Goal: Task Accomplishment & Management: Use online tool/utility

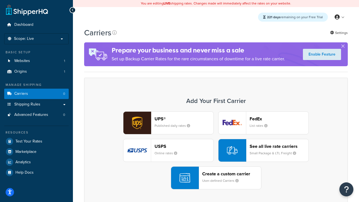
click at [216, 150] on div "UPS® Published daily rates FedEx List rates USPS Online rates See all live rate…" at bounding box center [216, 150] width 252 height 78
click at [279, 119] on header "FedEx" at bounding box center [278, 118] width 59 height 5
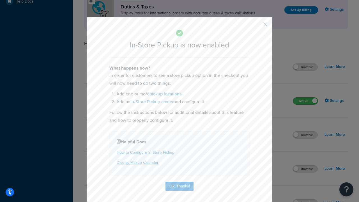
click at [257, 26] on button "button" at bounding box center [256, 25] width 1 height 1
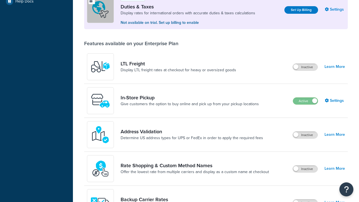
scroll to position [171, 0]
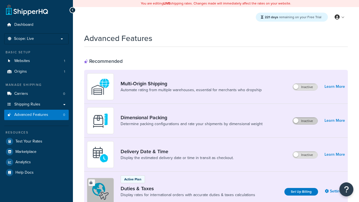
click at [305, 121] on label "Inactive" at bounding box center [305, 120] width 25 height 7
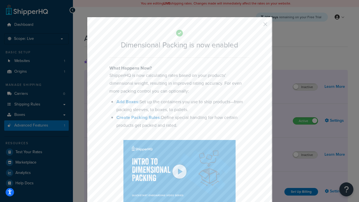
click at [257, 26] on button "button" at bounding box center [256, 25] width 1 height 1
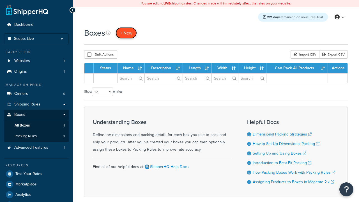
click at [126, 33] on span "+ New" at bounding box center [126, 33] width 12 height 6
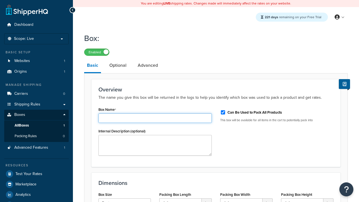
type input "Box1"
select select "usps_small"
type input "8.5"
type input "5"
type input "1.5"
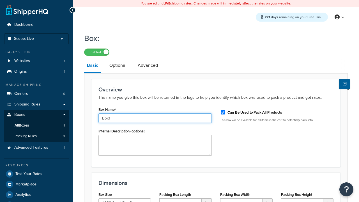
type input "Box1"
